Goal: Information Seeking & Learning: Learn about a topic

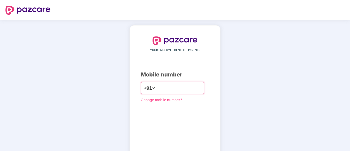
click at [195, 89] on input "number" at bounding box center [179, 88] width 45 height 9
type input "**********"
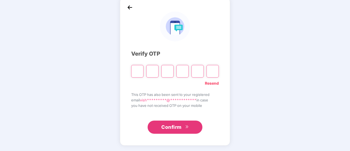
scroll to position [27, 0]
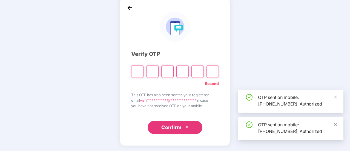
click at [139, 70] on input "Please enter verification code. Digit 1" at bounding box center [137, 71] width 12 height 13
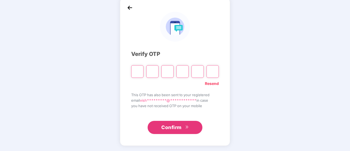
click at [137, 73] on input "Please enter verification code. Digit 1" at bounding box center [137, 71] width 12 height 13
type input "*"
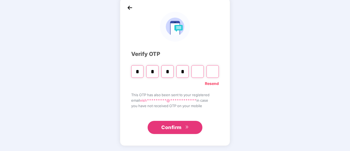
type input "*"
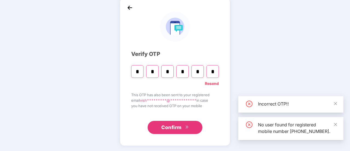
type input "*"
click at [174, 123] on button "Confirm" at bounding box center [175, 127] width 55 height 13
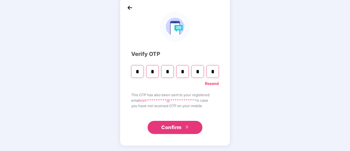
click at [216, 70] on input "*" at bounding box center [213, 71] width 12 height 13
type input "*"
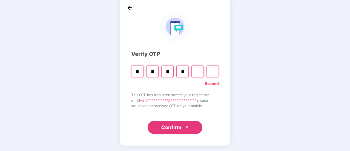
type input "*"
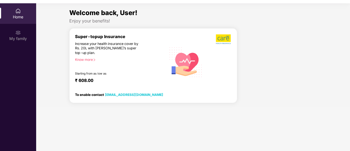
click at [83, 60] on div "Know more" at bounding box center [119, 60] width 88 height 4
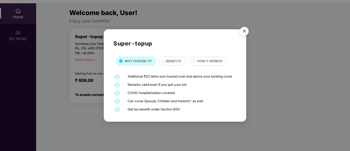
click at [243, 35] on img "Close" at bounding box center [244, 31] width 15 height 15
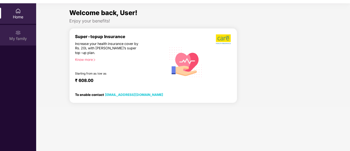
click at [20, 38] on div "My family" at bounding box center [18, 38] width 36 height 5
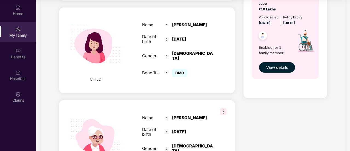
scroll to position [302, 0]
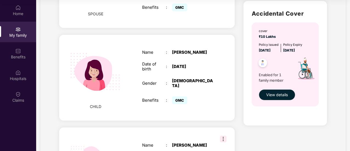
click at [152, 76] on div "Name : [PERSON_NAME] Date of birth : [DEMOGRAPHIC_DATA] Gender : [DEMOGRAPHIC_D…" at bounding box center [178, 77] width 82 height 69
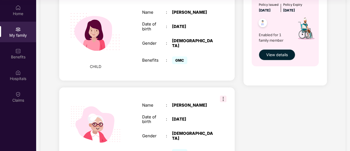
scroll to position [384, 0]
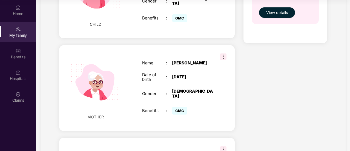
click at [224, 53] on img at bounding box center [223, 56] width 7 height 7
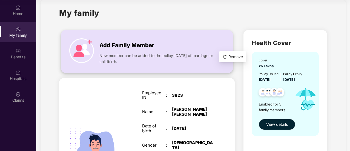
scroll to position [0, 0]
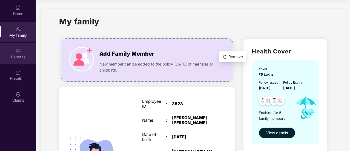
click at [25, 59] on div "Benefits" at bounding box center [18, 56] width 36 height 5
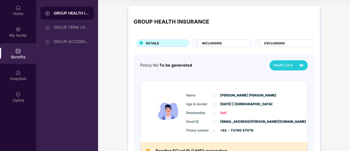
click at [206, 44] on span "INCLUSIONS" at bounding box center [212, 43] width 20 height 5
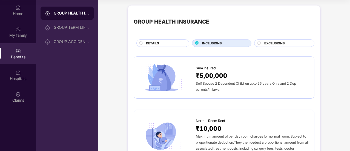
click at [260, 43] on circle at bounding box center [259, 42] width 3 height 3
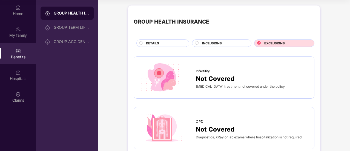
click at [156, 41] on span "DETAILS" at bounding box center [152, 43] width 13 height 5
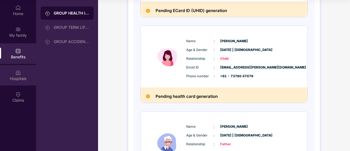
scroll to position [217, 0]
